Goal: Use online tool/utility

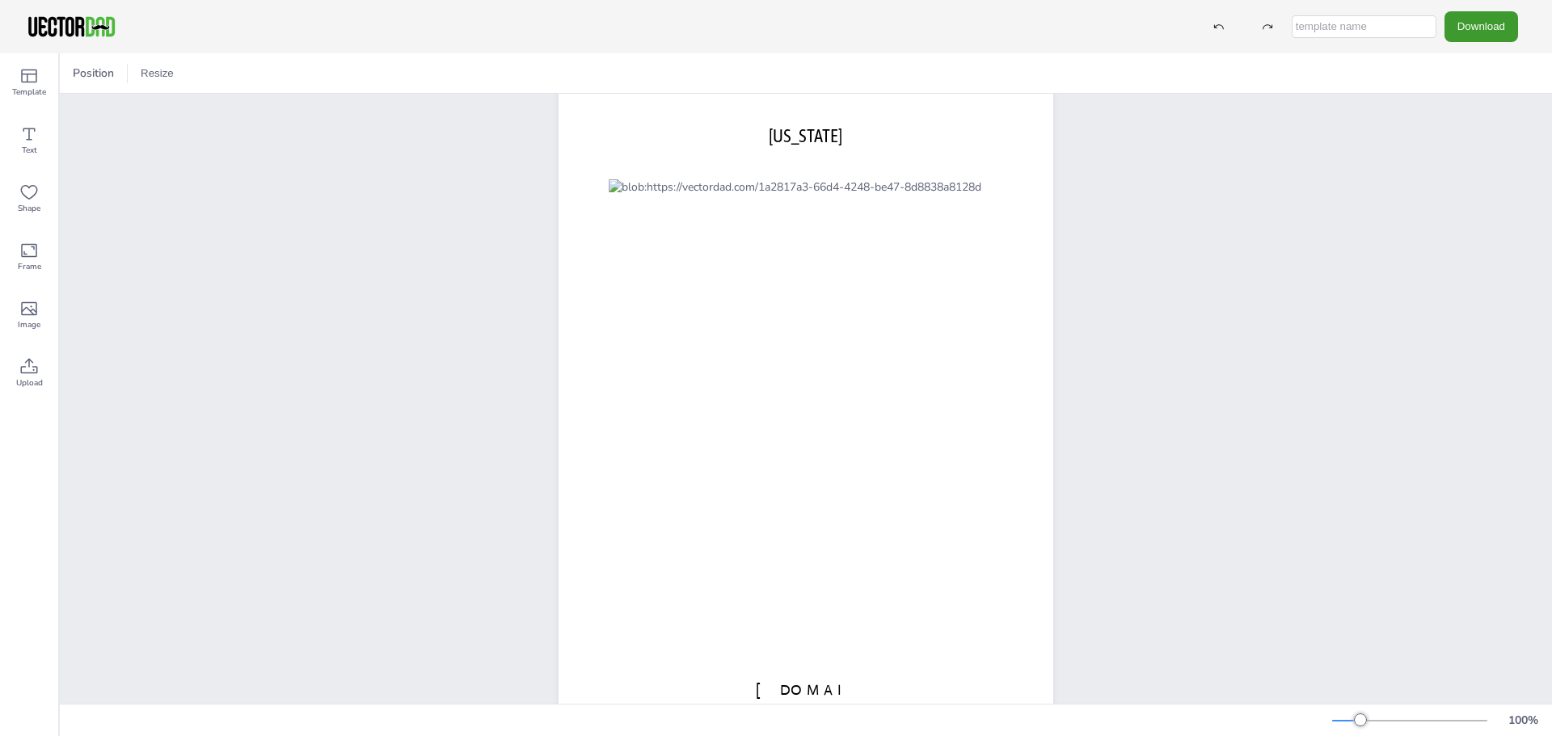
scroll to position [35, 0]
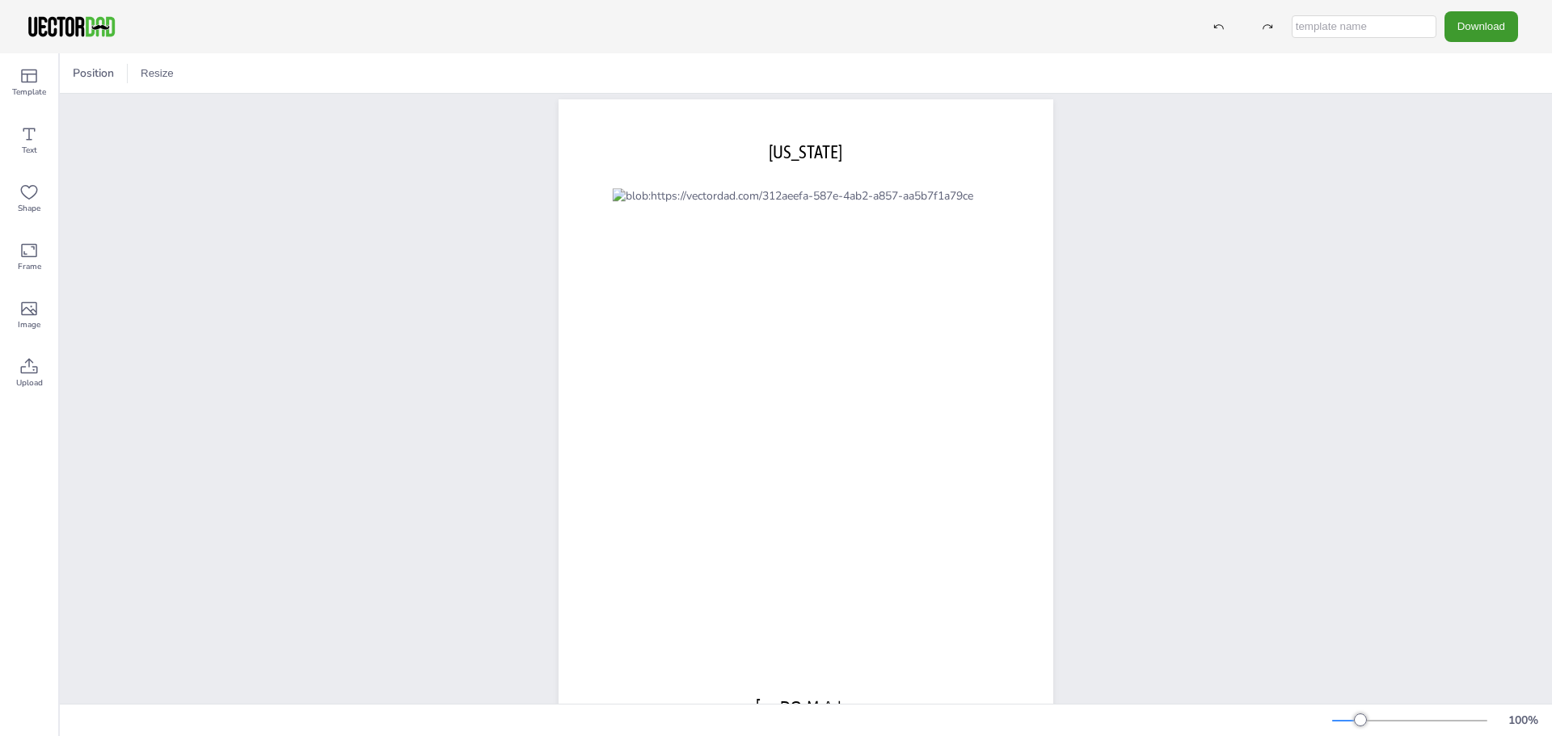
scroll to position [19, 0]
